Goal: Information Seeking & Learning: Learn about a topic

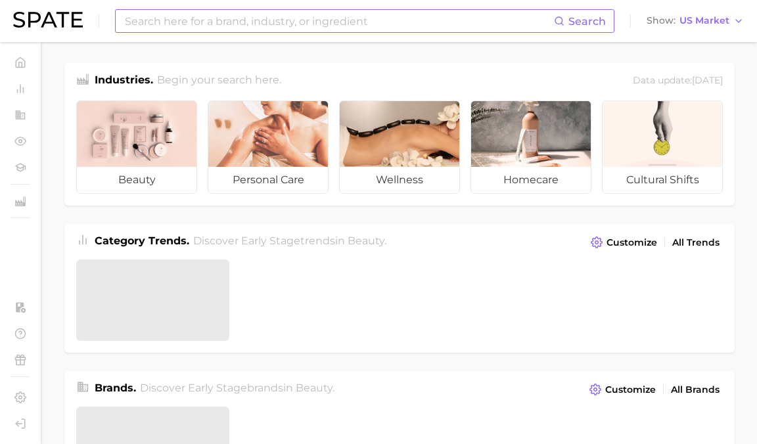
click at [203, 9] on div "Search" at bounding box center [364, 21] width 499 height 24
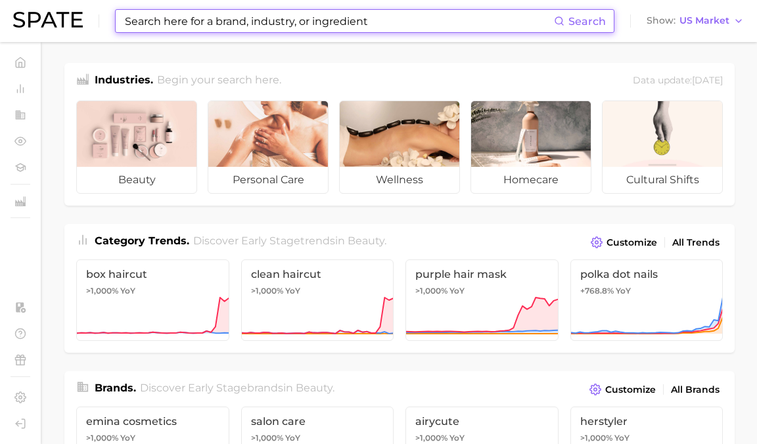
click at [207, 23] on input at bounding box center [339, 21] width 430 height 22
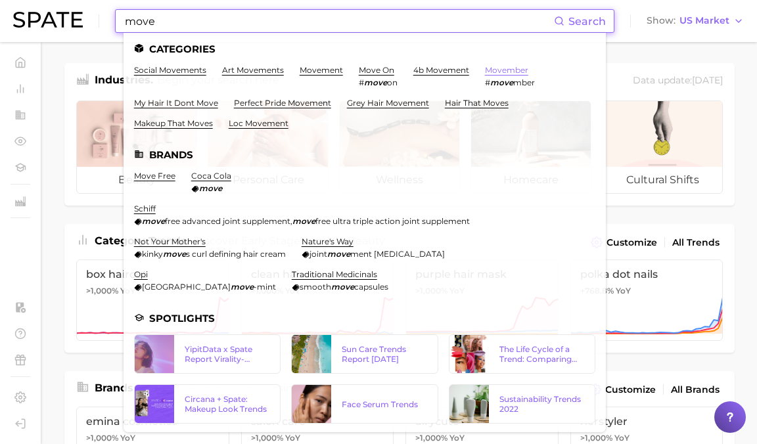
type input "move"
click at [497, 72] on link "movember" at bounding box center [506, 70] width 43 height 10
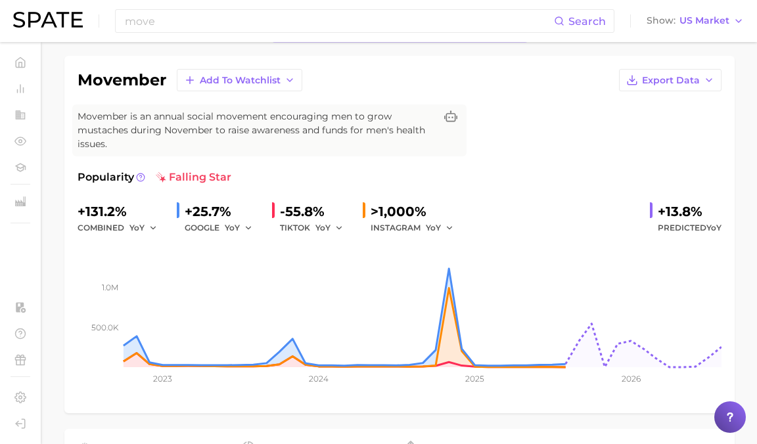
scroll to position [86, 0]
click at [103, 212] on div "+131.2%" at bounding box center [122, 212] width 89 height 21
click at [211, 211] on div "+25.7%" at bounding box center [223, 212] width 77 height 21
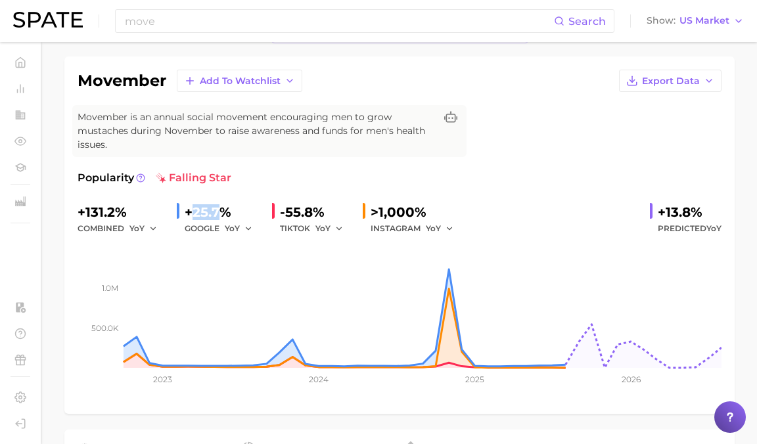
click at [211, 211] on div "+25.7%" at bounding box center [223, 212] width 77 height 21
click at [101, 214] on div "+131.2%" at bounding box center [122, 212] width 89 height 21
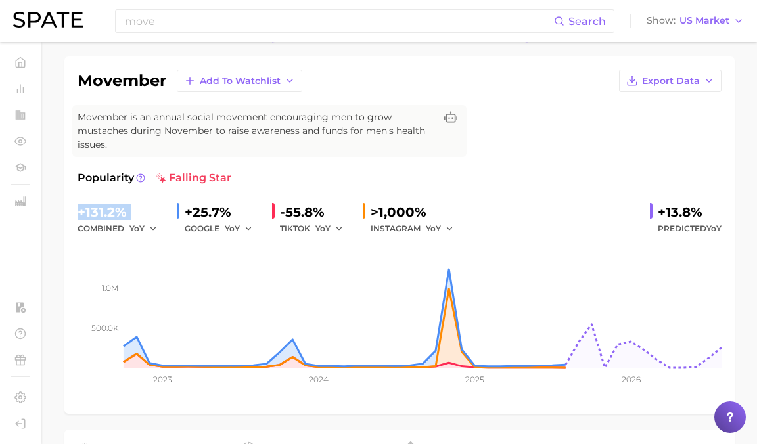
copy div "+131.2%"
click at [229, 120] on span "Movember is an annual social movement encouraging men to grow mustaches during …" at bounding box center [257, 130] width 358 height 41
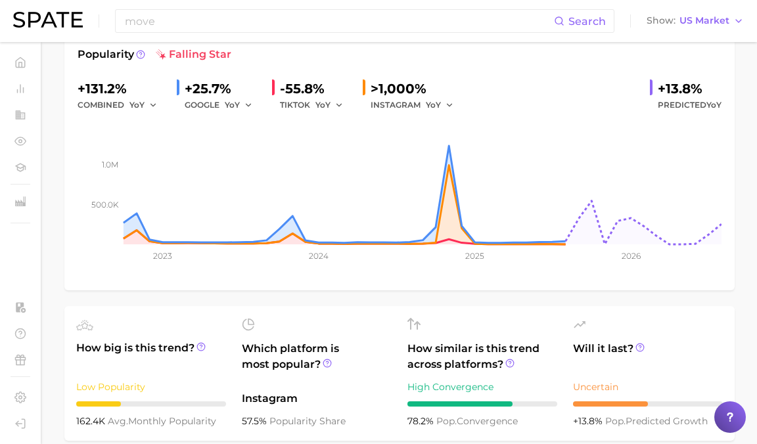
scroll to position [0, 0]
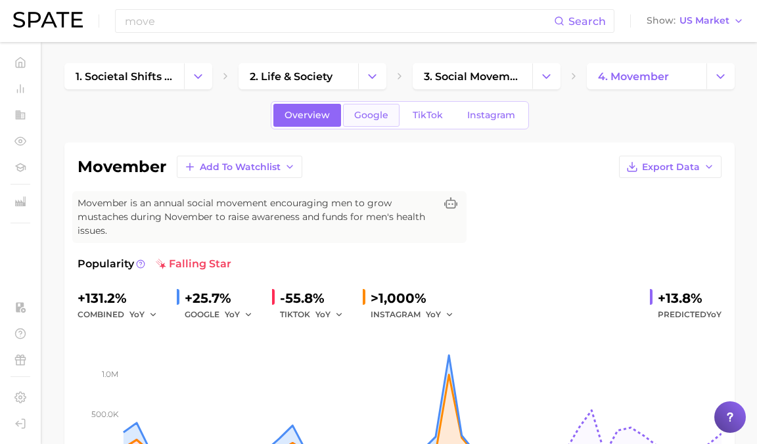
click at [373, 117] on span "Google" at bounding box center [371, 115] width 34 height 11
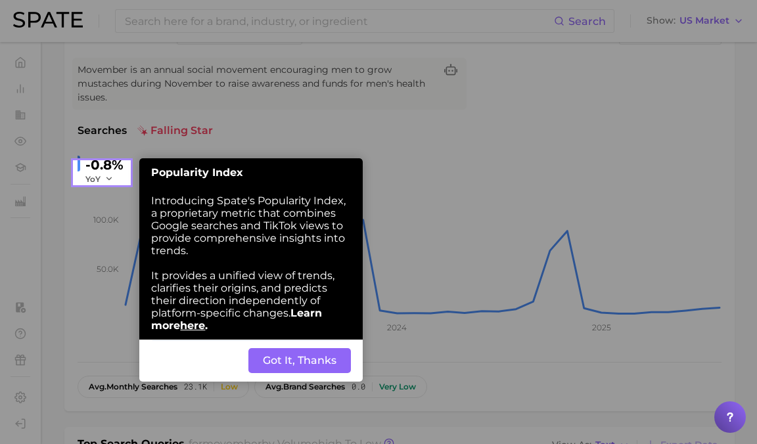
scroll to position [134, 0]
click at [293, 372] on button "Got It, Thanks" at bounding box center [299, 360] width 103 height 25
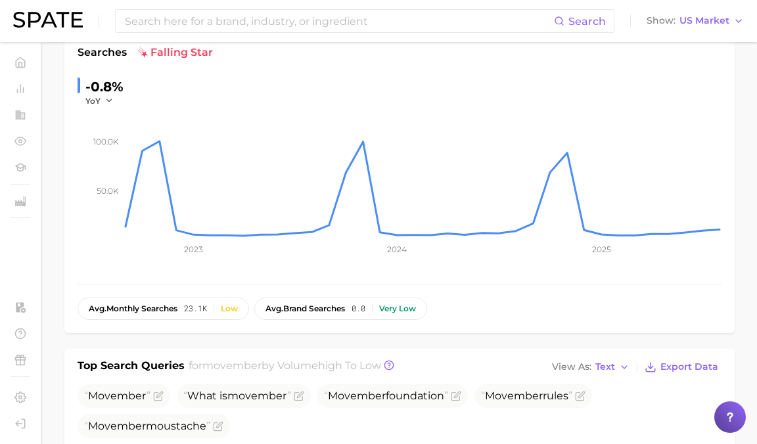
scroll to position [0, 0]
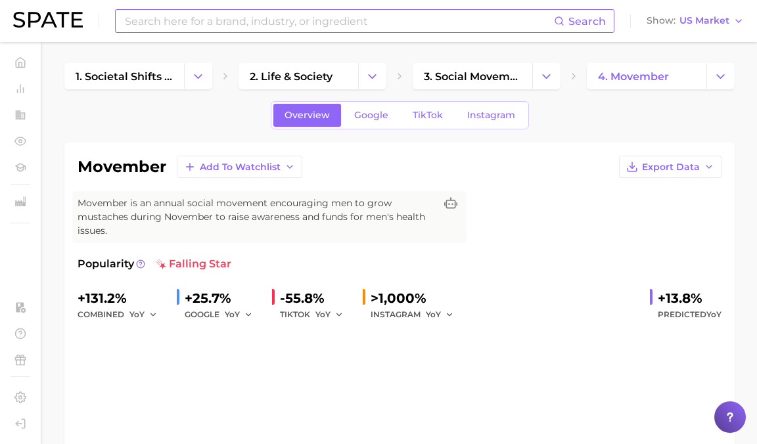
type input "move"
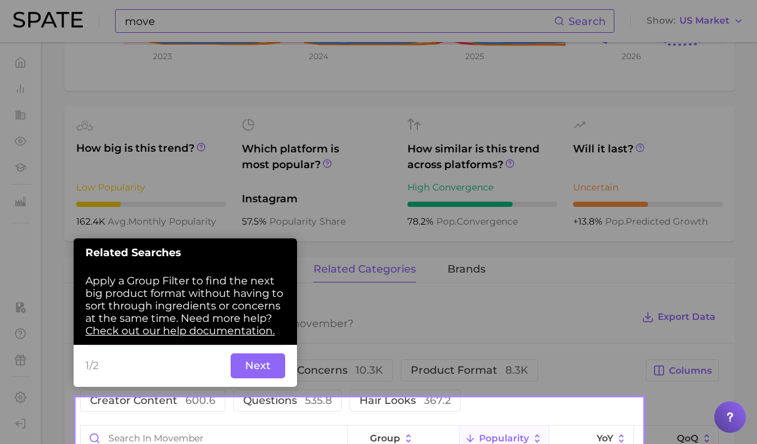
scroll to position [411, 0]
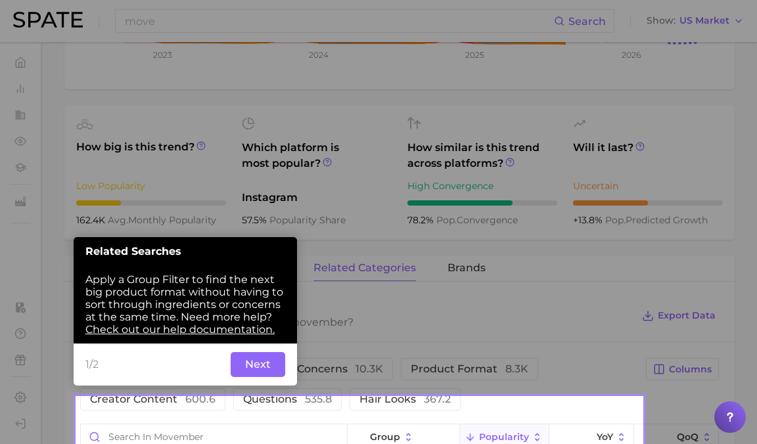
click at [256, 365] on button "Next" at bounding box center [258, 364] width 55 height 25
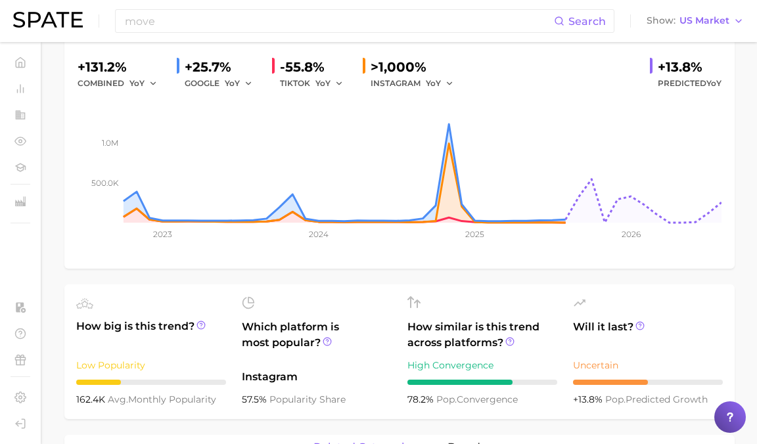
scroll to position [0, 0]
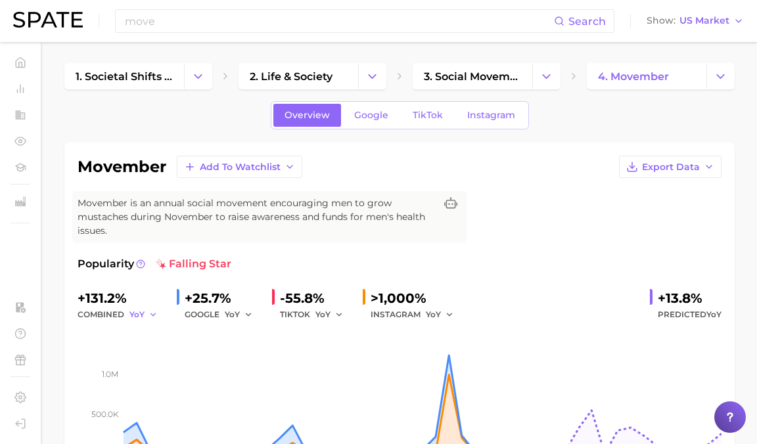
click at [147, 315] on button "YoY" at bounding box center [143, 315] width 28 height 16
click at [141, 293] on div "+131.2%" at bounding box center [122, 298] width 89 height 21
drag, startPoint x: 131, startPoint y: 296, endPoint x: 56, endPoint y: 296, distance: 75.6
copy div "+131.2%"
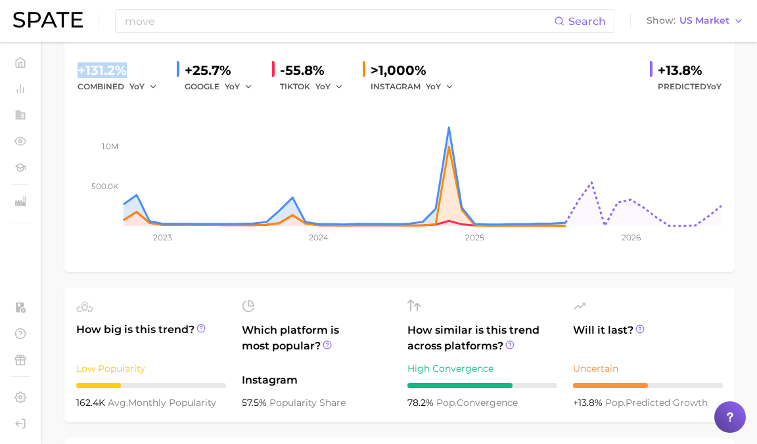
scroll to position [221, 0]
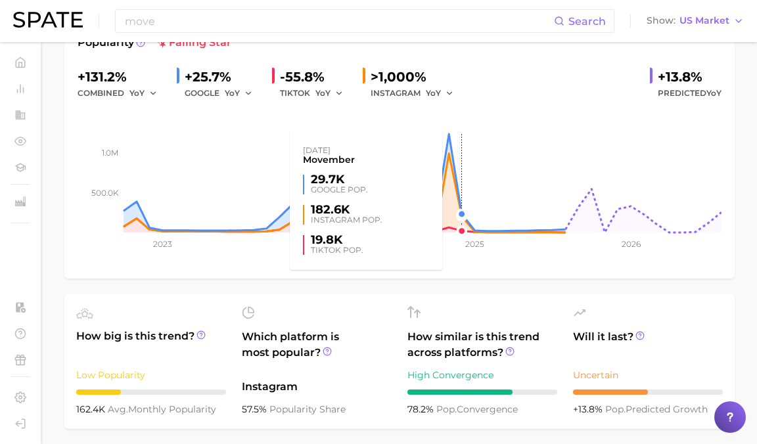
click at [451, 177] on rect at bounding box center [400, 166] width 644 height 131
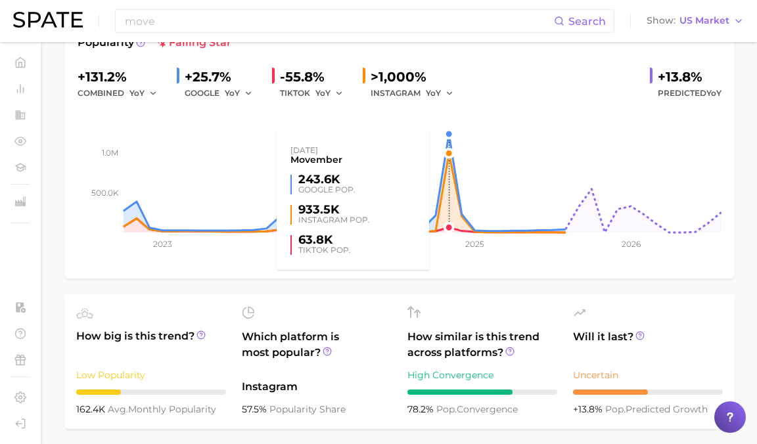
click at [447, 137] on rect at bounding box center [400, 166] width 644 height 131
